Goal: Find specific page/section

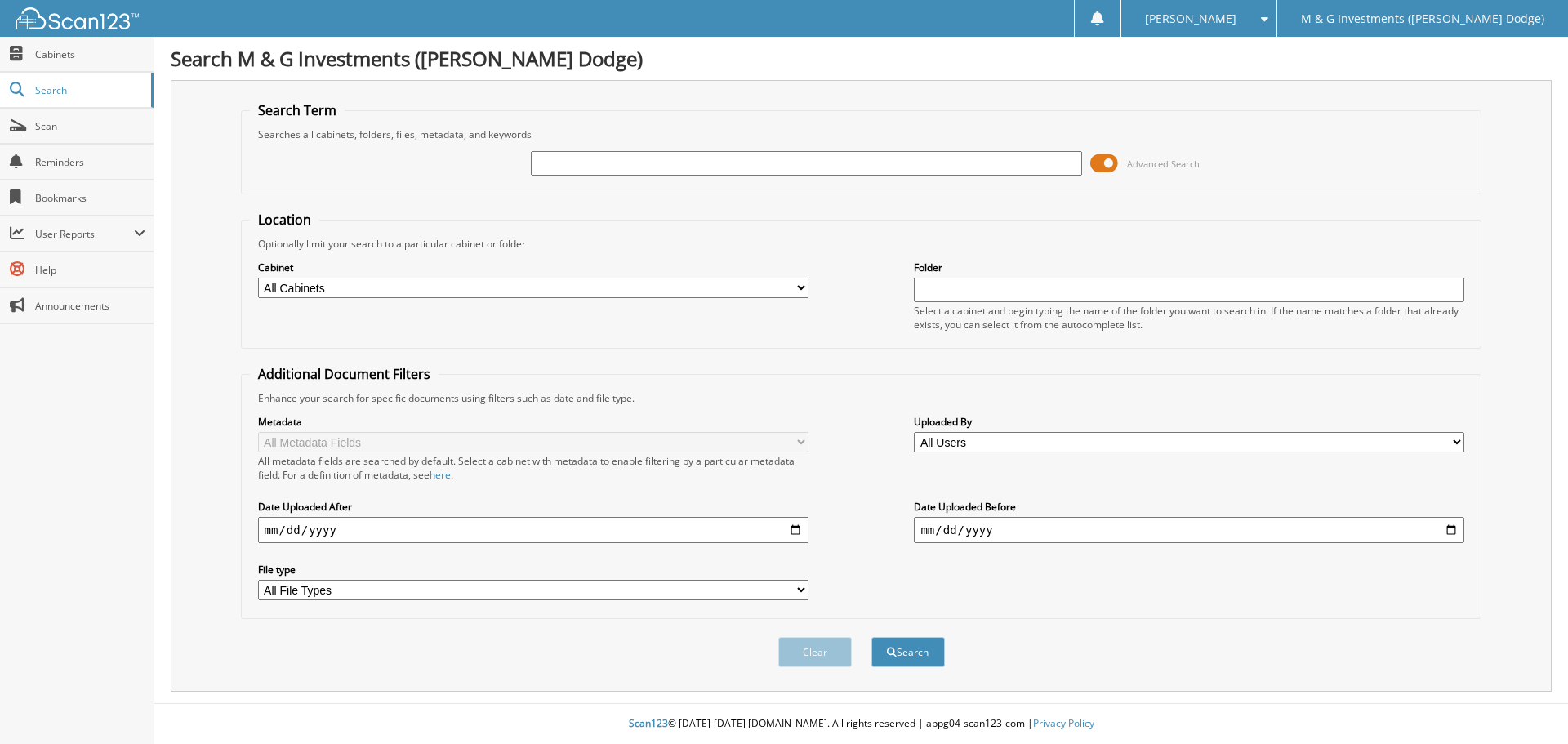
click at [856, 169] on input "text" at bounding box center [806, 163] width 551 height 25
type input "687574"
click at [871, 637] on button "Search" at bounding box center [907, 652] width 74 height 31
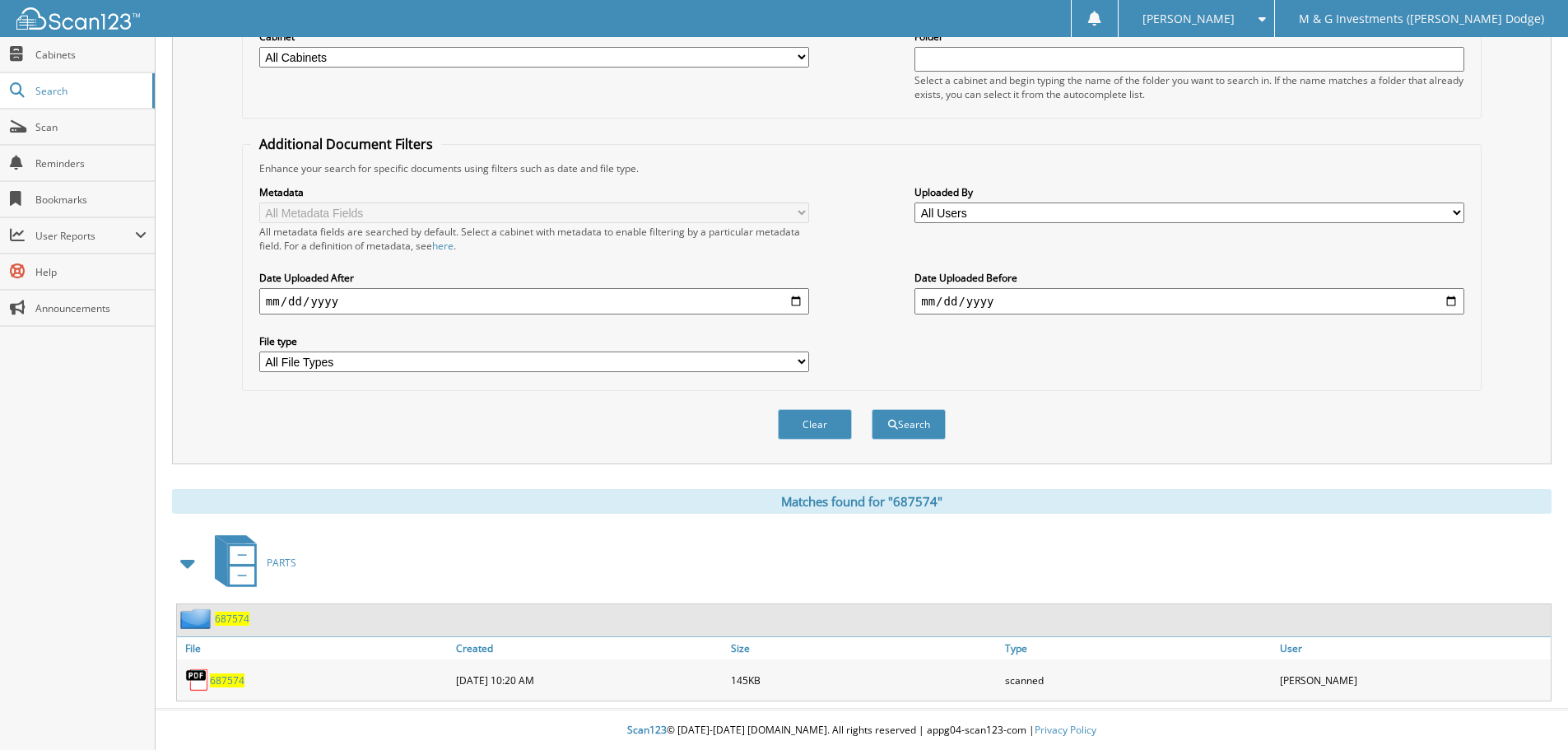
scroll to position [235, 0]
click at [227, 611] on span "687574" at bounding box center [232, 618] width 34 height 14
